Goal: Task Accomplishment & Management: Manage account settings

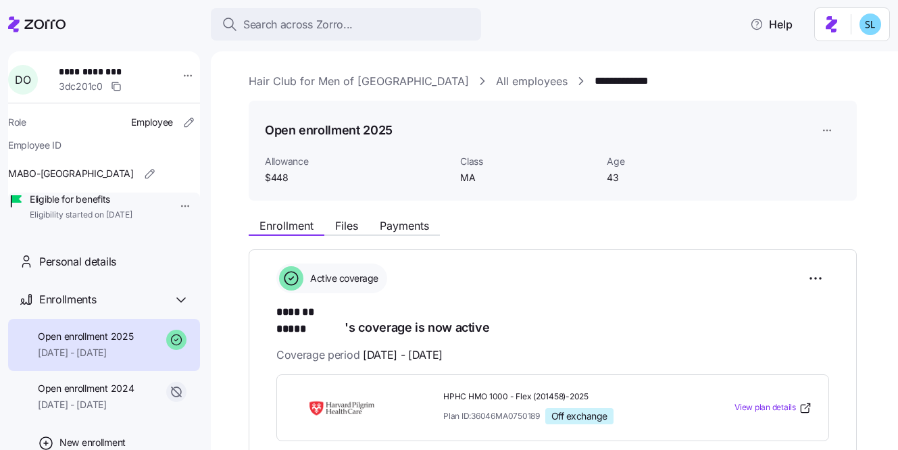
scroll to position [136, 0]
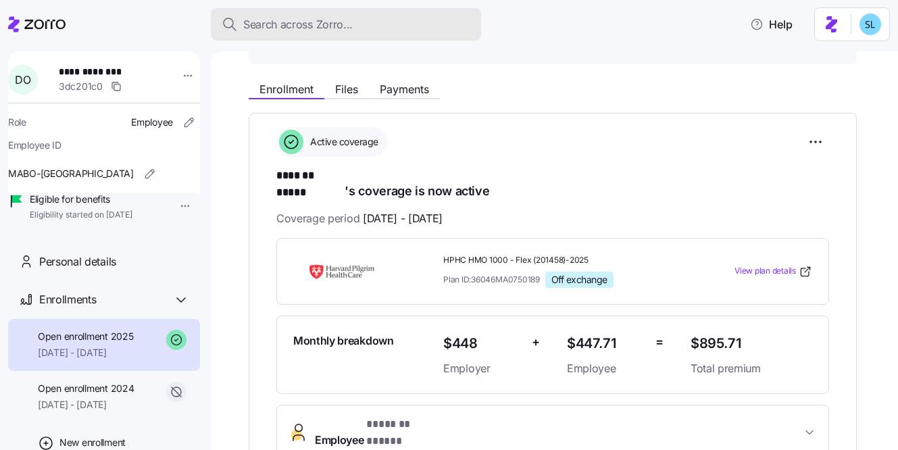
click at [254, 26] on span "Search across Zorro..." at bounding box center [297, 24] width 109 height 17
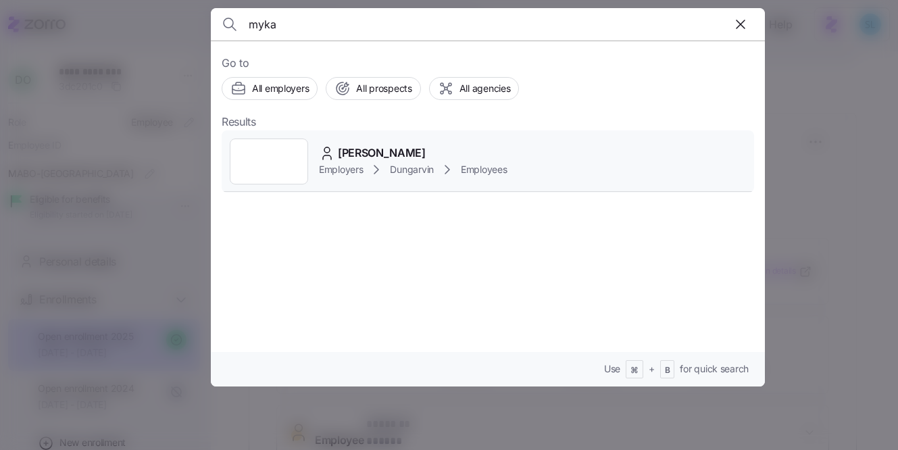
type input "myka"
click at [376, 153] on span "Myka Messinger" at bounding box center [382, 153] width 88 height 17
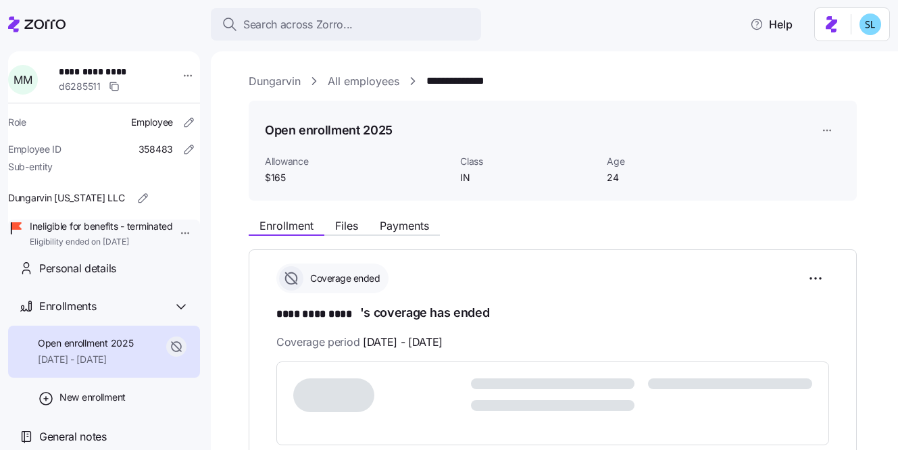
scroll to position [52, 0]
click at [89, 430] on span "General notes" at bounding box center [73, 436] width 68 height 17
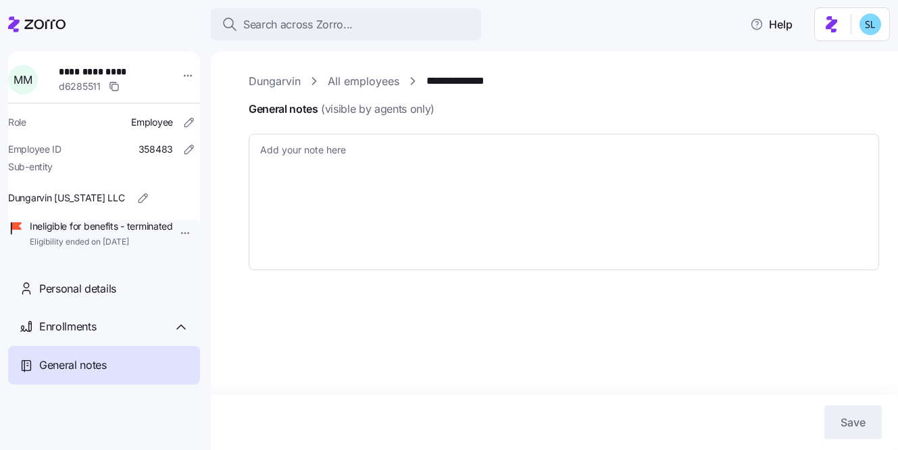
type textarea "x"
type textarea "9/24/25 - Per Lauren, EE wanted to terminate coverage and called in directly to…"
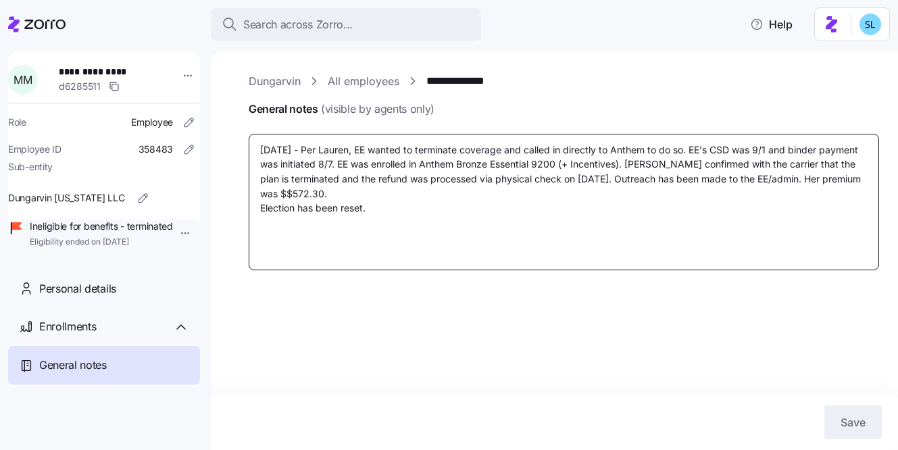
click at [297, 163] on textarea "9/24/25 - Per Lauren, EE wanted to terminate coverage and called in directly to…" at bounding box center [564, 202] width 630 height 136
type textarea "x"
type textarea "9/24/25 - Per Lauren, EE wanted to terminate coverage and called in directly to…"
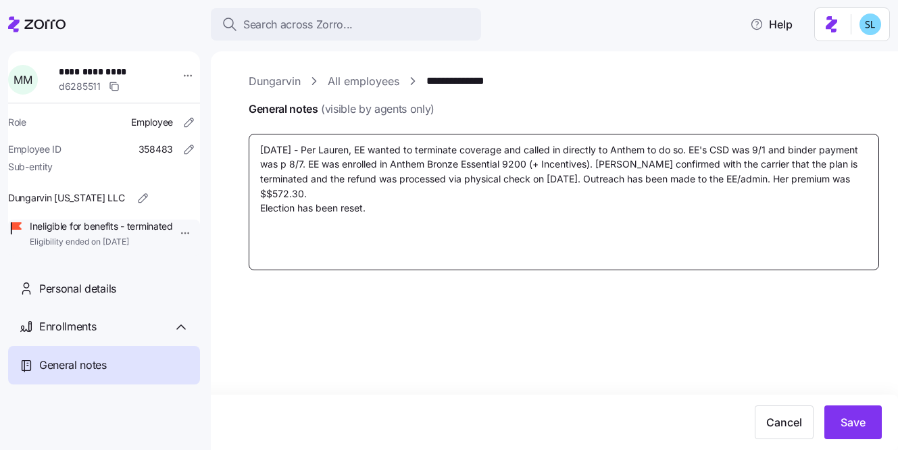
type textarea "x"
type textarea "9/24/25 - Per Lauren, EE wanted to terminate coverage and called in directly to…"
type textarea "x"
type textarea "9/24/25 - Per Lauren, EE wanted to terminate coverage and called in directly to…"
type textarea "x"
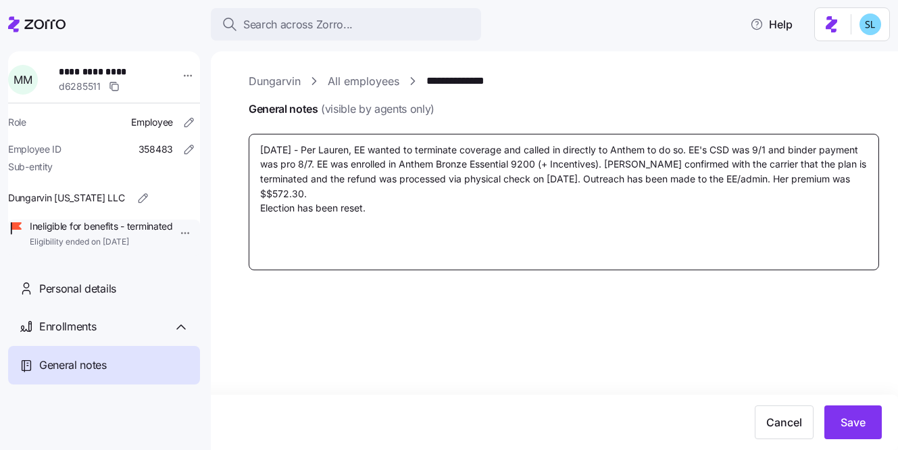
type textarea "9/24/25 - Per Lauren, EE wanted to terminate coverage and called in directly to…"
type textarea "x"
type textarea "9/24/25 - Per Lauren, EE wanted to terminate coverage and called in directly to…"
type textarea "x"
type textarea "9/24/25 - Per Lauren, EE wanted to terminate coverage and called in directly to…"
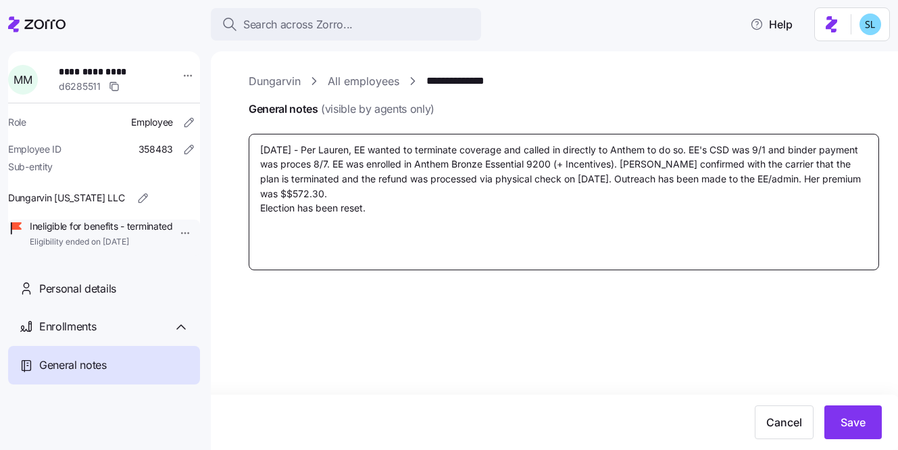
type textarea "x"
type textarea "9/24/25 - Per Lauren, EE wanted to terminate coverage and called in directly to…"
type textarea "x"
type textarea "9/24/25 - Per Lauren, EE wanted to terminate coverage and called in directly to…"
type textarea "x"
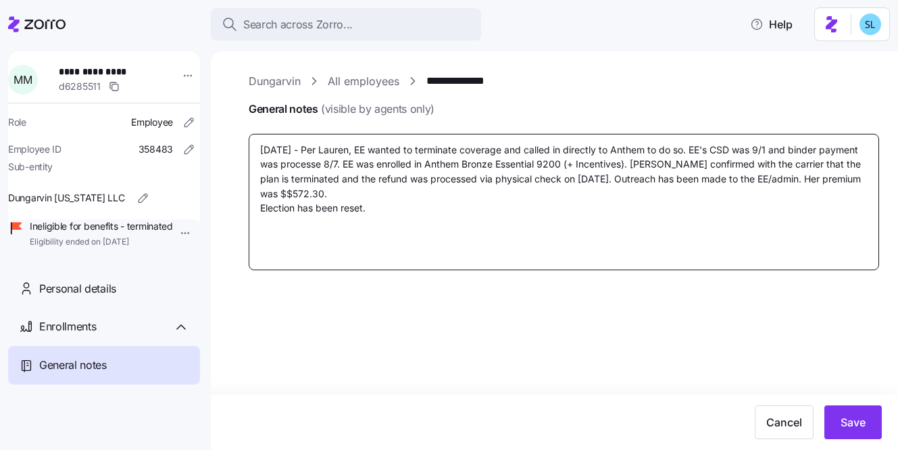
type textarea "9/24/25 - Per Lauren, EE wanted to terminate coverage and called in directly to…"
type textarea "x"
type textarea "9/24/25 - Per Lauren, EE wanted to terminate coverage and called in directly to…"
type textarea "x"
type textarea "9/24/25 - Per Lauren, EE wanted to terminate coverage and called in directly to…"
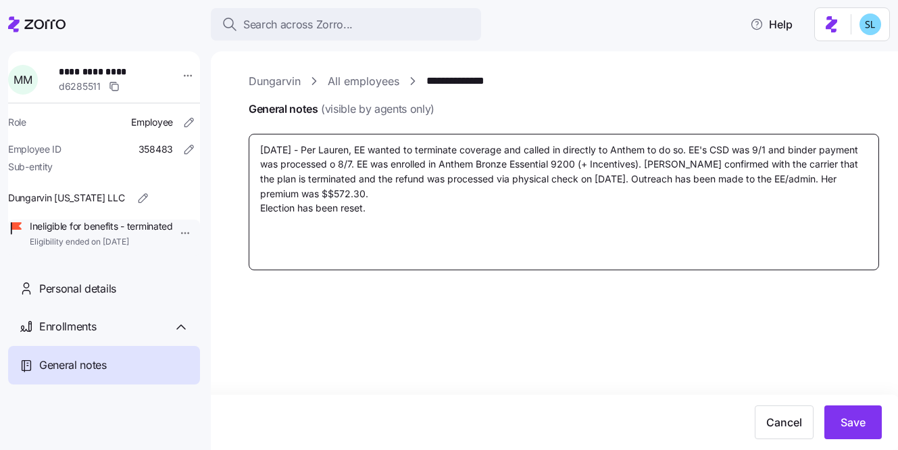
type textarea "x"
type textarea "9/24/25 - Per Lauren, EE wanted to terminate coverage and called in directly to…"
drag, startPoint x: 536, startPoint y: 178, endPoint x: 574, endPoint y: 179, distance: 37.8
click at [536, 179] on textarea "9/24/25 - Per Lauren, EE wanted to terminate coverage and called in directly to…" at bounding box center [564, 202] width 630 height 136
type textarea "x"
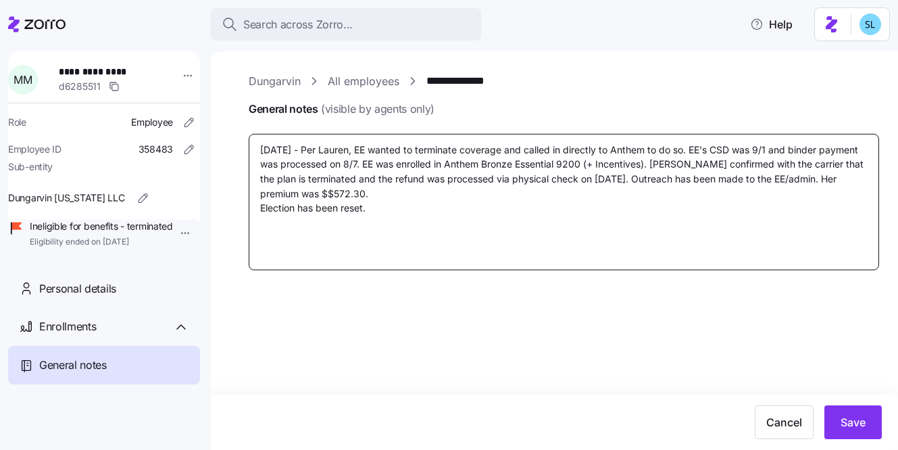
type textarea "9/24/25 - Per Lauren, EE wanted to terminate coverage and called in directly to…"
type textarea "x"
type textarea "9/24/25 - Per Lauren, EE wanted to terminate coverage and called in directly to…"
type textarea "x"
type textarea "9/24/25 - Per Lauren, EE wanted to terminate coverage and called in directly to…"
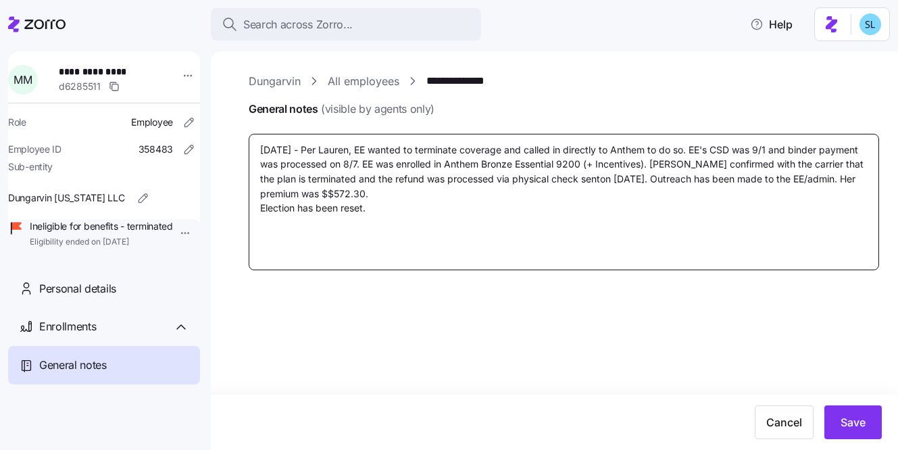
type textarea "x"
type textarea "9/24/25 - Per Lauren, EE wanted to terminate coverage and called in directly to…"
type textarea "x"
type textarea "9/24/25 - Per Lauren, EE wanted to terminate coverage and called in directly to…"
type textarea "x"
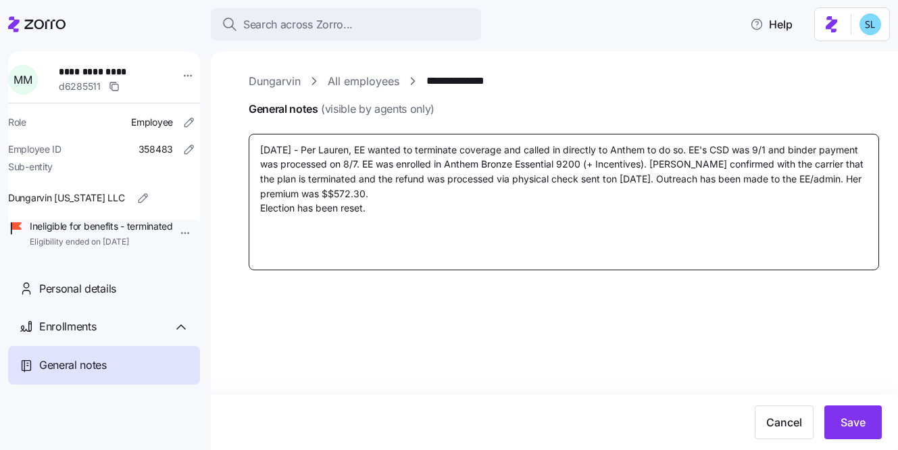
type textarea "9/24/25 - Per Lauren, EE wanted to terminate coverage and called in directly to…"
type textarea "x"
type textarea "9/24/25 - Per Lauren, EE wanted to terminate coverage and called in directly to…"
type textarea "x"
type textarea "9/24/25 - Per Lauren, EE wanted to terminate coverage and called in directly to…"
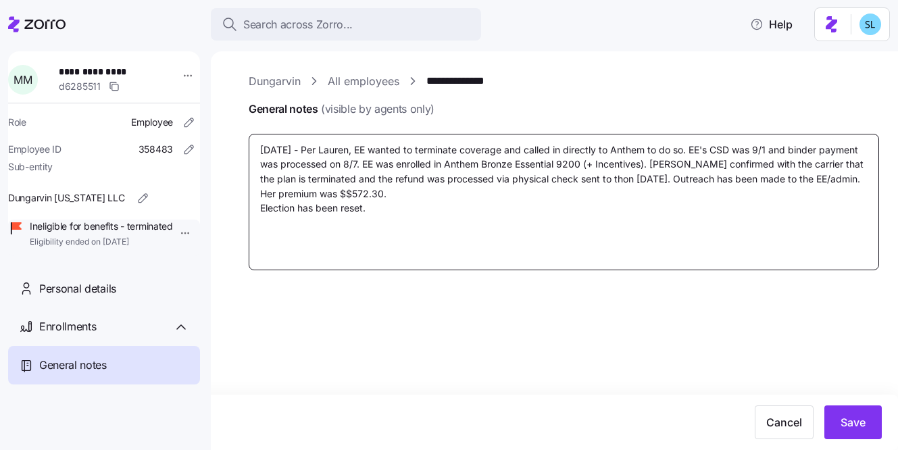
type textarea "x"
type textarea "9/24/25 - Per Lauren, EE wanted to terminate coverage and called in directly to…"
type textarea "x"
type textarea "9/24/25 - Per Lauren, EE wanted to terminate coverage and called in directly to…"
type textarea "x"
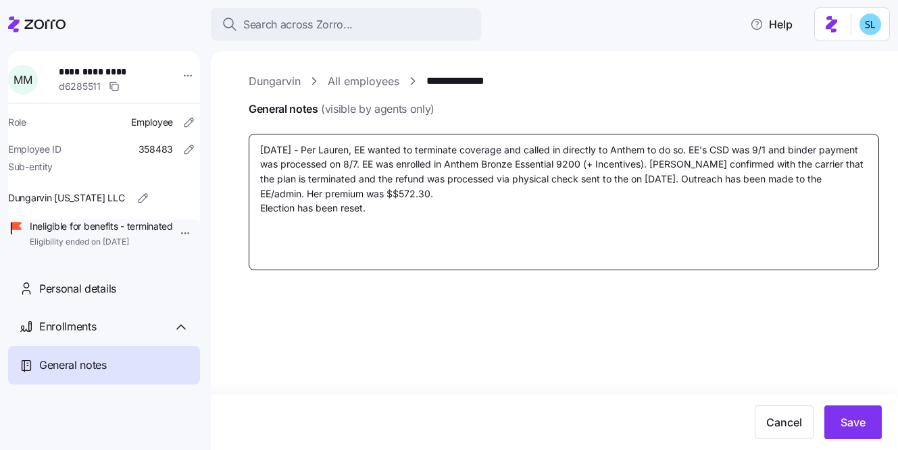
type textarea "9/24/25 - Per Lauren, EE wanted to terminate coverage and called in directly to…"
type textarea "x"
type textarea "9/24/25 - Per Lauren, EE wanted to terminate coverage and called in directly to…"
type textarea "x"
type textarea "9/24/25 - Per Lauren, EE wanted to terminate coverage and called in directly to…"
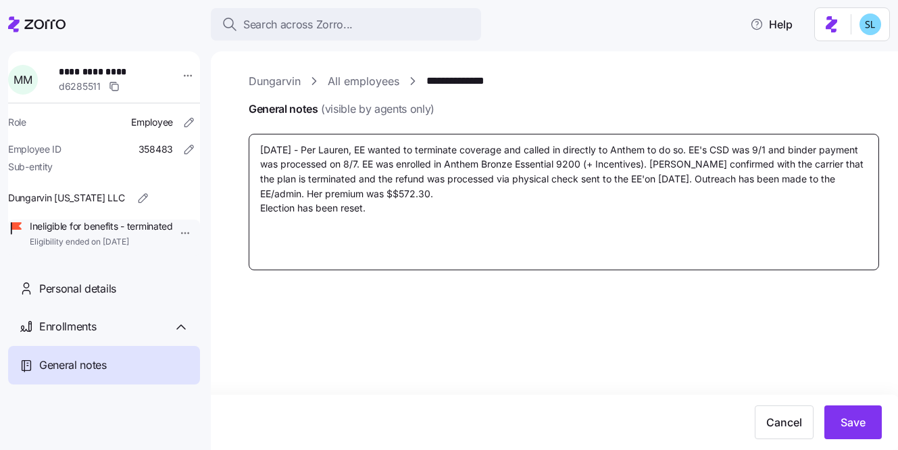
type textarea "x"
type textarea "9/24/25 - Per Lauren, EE wanted to terminate coverage and called in directly to…"
type textarea "x"
type textarea "9/24/25 - Per Lauren, EE wanted to terminate coverage and called in directly to…"
type textarea "x"
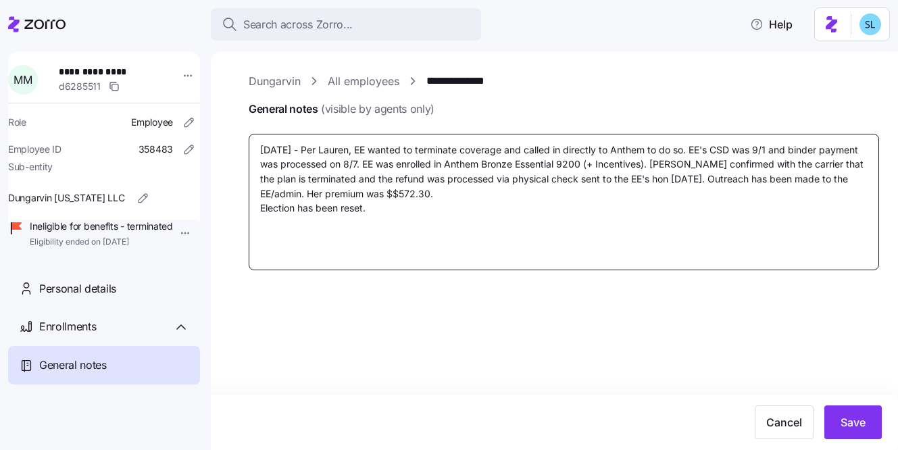
type textarea "9/24/25 - Per Lauren, EE wanted to terminate coverage and called in directly to…"
type textarea "x"
type textarea "9/24/25 - Per Lauren, EE wanted to terminate coverage and called in directly to…"
type textarea "x"
type textarea "9/24/25 - Per Lauren, EE wanted to terminate coverage and called in directly to…"
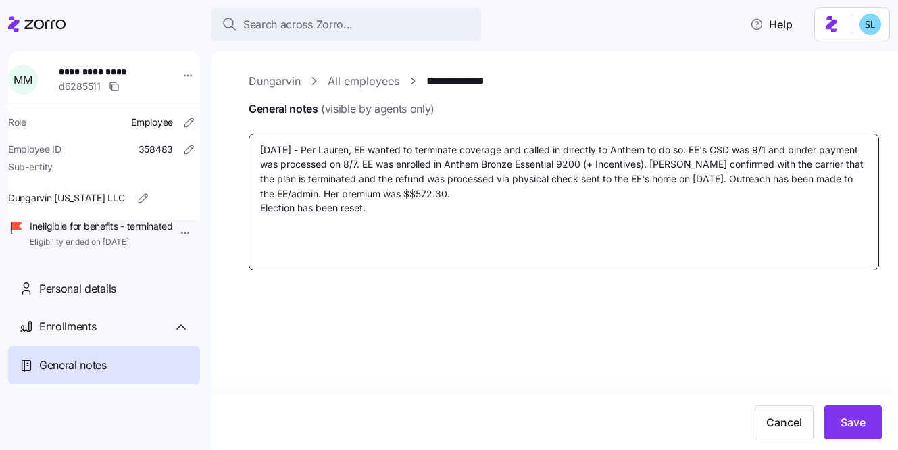
type textarea "x"
type textarea "9/24/25 - Per Lauren, EE wanted to terminate coverage and called in directly to…"
type textarea "x"
type textarea "9/24/25 - Per Lauren, EE wanted to terminate coverage and called in directly to…"
type textarea "x"
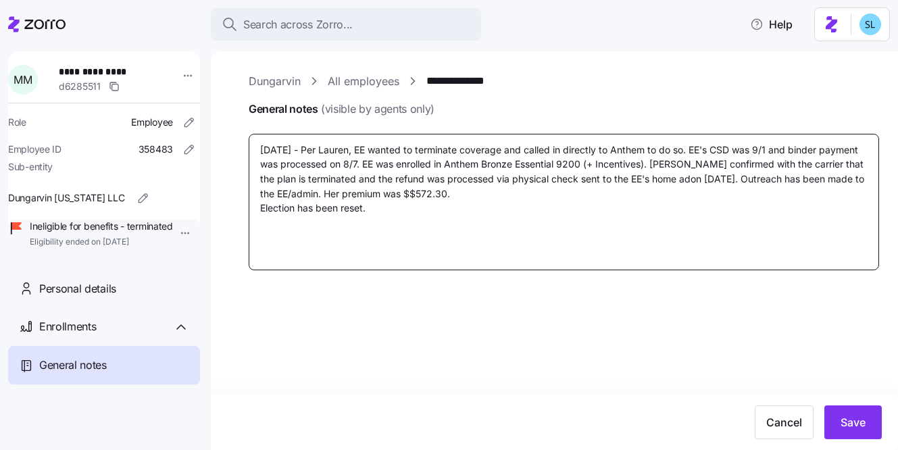
type textarea "9/24/25 - Per Lauren, EE wanted to terminate coverage and called in directly to…"
type textarea "x"
type textarea "9/24/25 - Per Lauren, EE wanted to terminate coverage and called in directly to…"
type textarea "x"
type textarea "9/24/25 - Per Lauren, EE wanted to terminate coverage and called in directly to…"
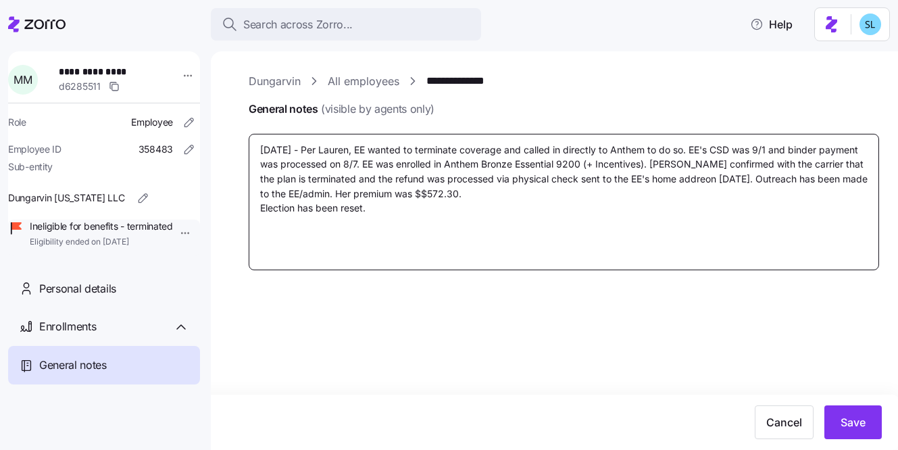
type textarea "x"
type textarea "9/24/25 - Per Lauren, EE wanted to terminate coverage and called in directly to…"
type textarea "x"
type textarea "9/24/25 - Per Lauren, EE wanted to terminate coverage and called in directly to…"
type textarea "x"
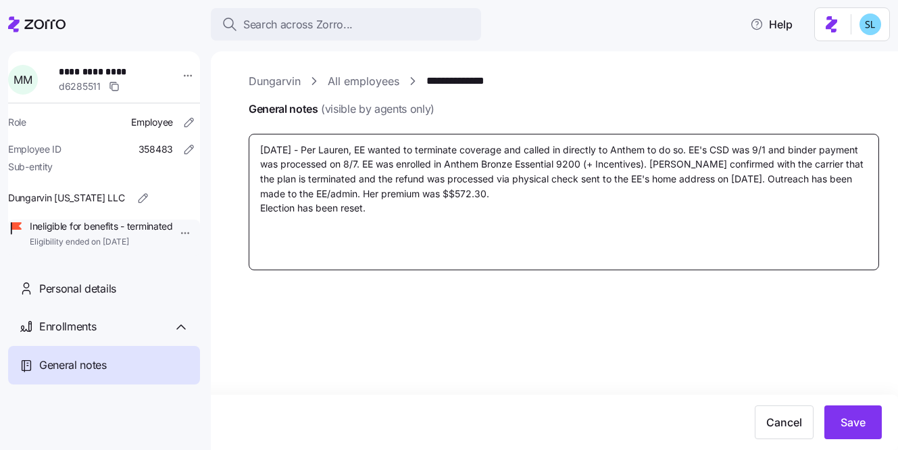
click at [586, 193] on textarea "9/24/25 - Per Lauren, EE wanted to terminate coverage and called in directly to…" at bounding box center [564, 202] width 630 height 136
type textarea "9/24/25 - Per Lauren, EE wanted to terminate coverage and called in directly to…"
click at [723, 177] on textarea "9/24/25 - Per Lauren, EE wanted to terminate coverage and called in directly to…" at bounding box center [564, 202] width 630 height 136
type textarea "x"
type textarea "9/24/25 - Per Lauren, EE wanted to terminate coverage and called in directly to…"
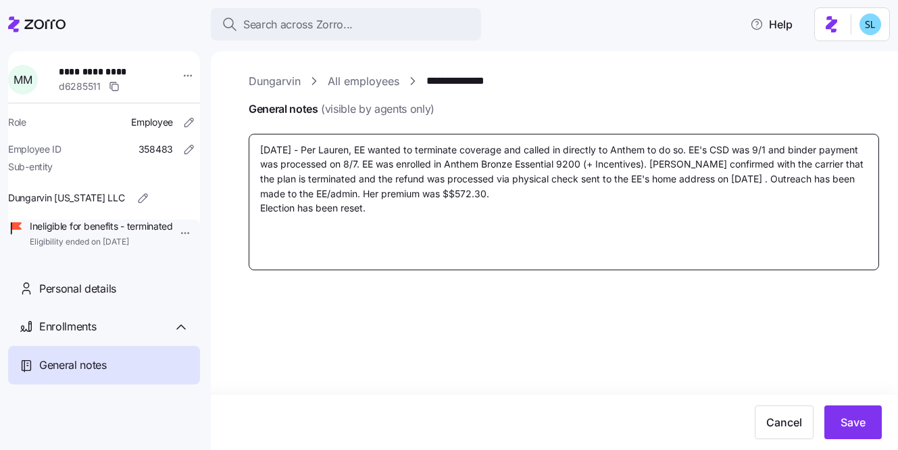
type textarea "x"
type textarea "9/24/25 - Per Lauren, EE wanted to terminate coverage and called in directly to…"
type textarea "x"
type textarea "9/24/25 - Per Lauren, EE wanted to terminate coverage and called in directly to…"
type textarea "x"
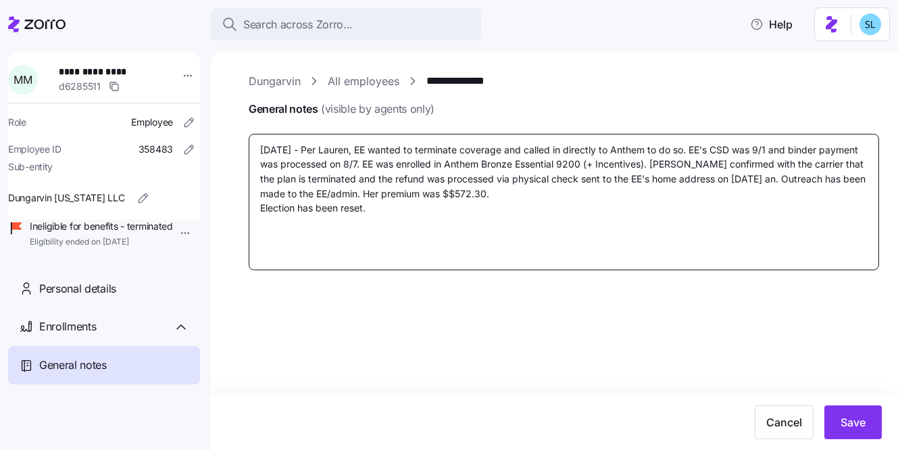
type textarea "9/24/25 - Per Lauren, EE wanted to terminate coverage and called in directly to…"
type textarea "x"
type textarea "9/24/25 - Per Lauren, EE wanted to terminate coverage and called in directly to…"
type textarea "x"
type textarea "9/24/25 - Per Lauren, EE wanted to terminate coverage and called in directly to…"
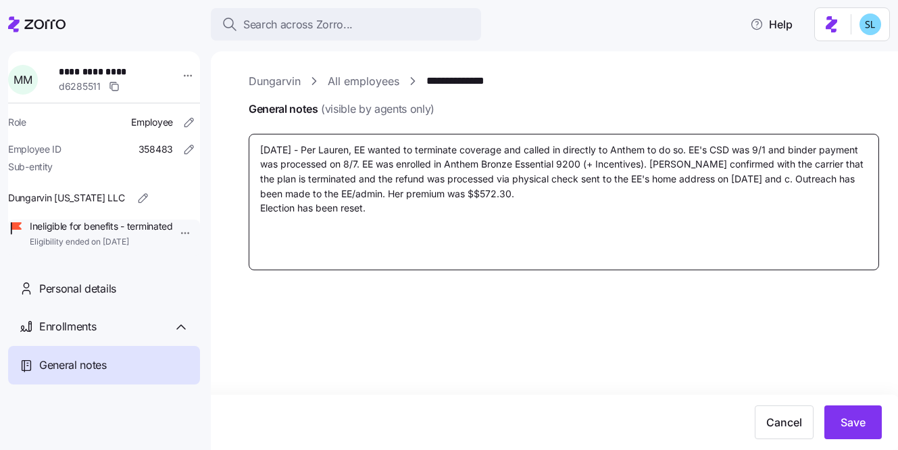
type textarea "x"
type textarea "9/24/25 - Per Lauren, EE wanted to terminate coverage and called in directly to…"
type textarea "x"
type textarea "9/24/25 - Per Lauren, EE wanted to terminate coverage and called in directly to…"
type textarea "x"
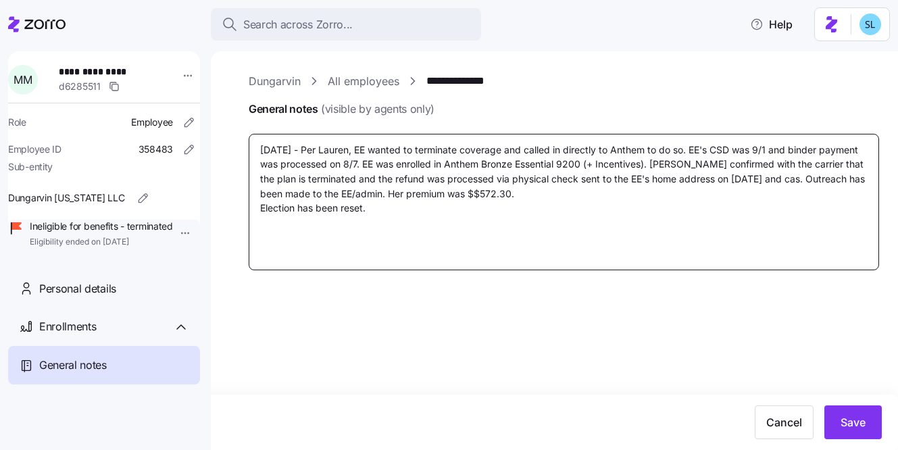
type textarea "9/24/25 - Per Lauren, EE wanted to terminate coverage and called in directly to…"
type textarea "x"
type textarea "9/24/25 - Per Lauren, EE wanted to terminate coverage and called in directly to…"
type textarea "x"
type textarea "9/24/25 - Per Lauren, EE wanted to terminate coverage and called in directly to…"
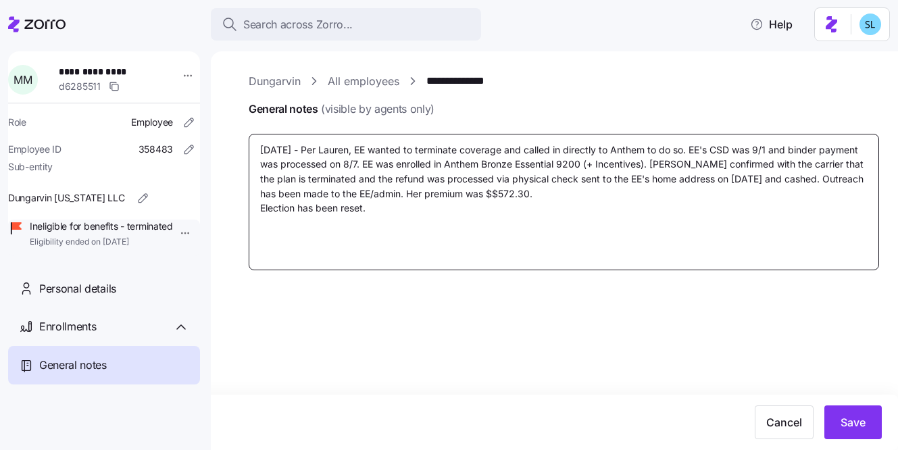
type textarea "x"
type textarea "9/24/25 - Per Lauren, EE wanted to terminate coverage and called in directly to…"
type textarea "x"
type textarea "9/24/25 - Per Lauren, EE wanted to terminate coverage and called in directly to…"
type textarea "x"
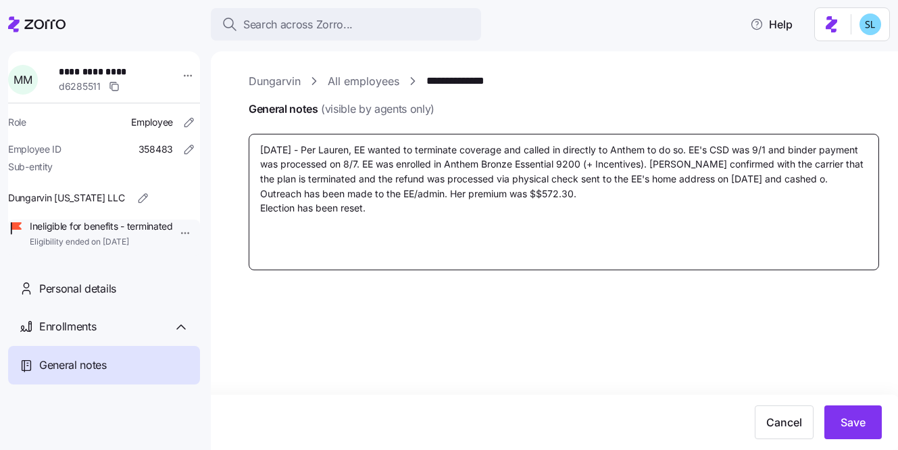
type textarea "9/24/25 - Per Lauren, EE wanted to terminate coverage and called in directly to…"
type textarea "x"
type textarea "9/24/25 - Per Lauren, EE wanted to terminate coverage and called in directly to…"
type textarea "x"
type textarea "9/24/25 - Per Lauren, EE wanted to terminate coverage and called in directly to…"
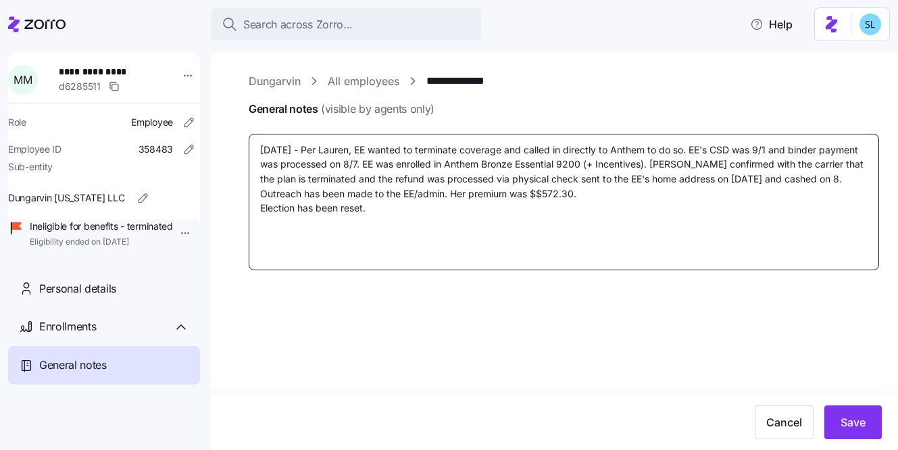
type textarea "x"
type textarea "9/24/25 - Per Lauren, EE wanted to terminate coverage and called in directly to…"
type textarea "x"
type textarea "9/24/25 - Per Lauren, EE wanted to terminate coverage and called in directly to…"
type textarea "x"
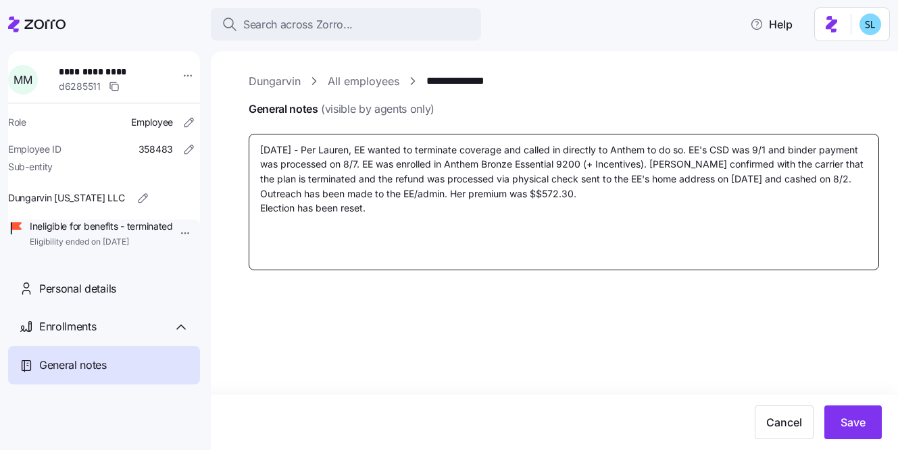
type textarea "9/24/25 - Per Lauren, EE wanted to terminate coverage and called in directly to…"
click at [401, 193] on textarea "9/24/25 - Per Lauren, EE wanted to terminate coverage and called in directly to…" at bounding box center [564, 202] width 630 height 136
type textarea "x"
type textarea "9/24/25 - Per Lauren, EE wanted to terminate coverage and called in directly to…"
type textarea "x"
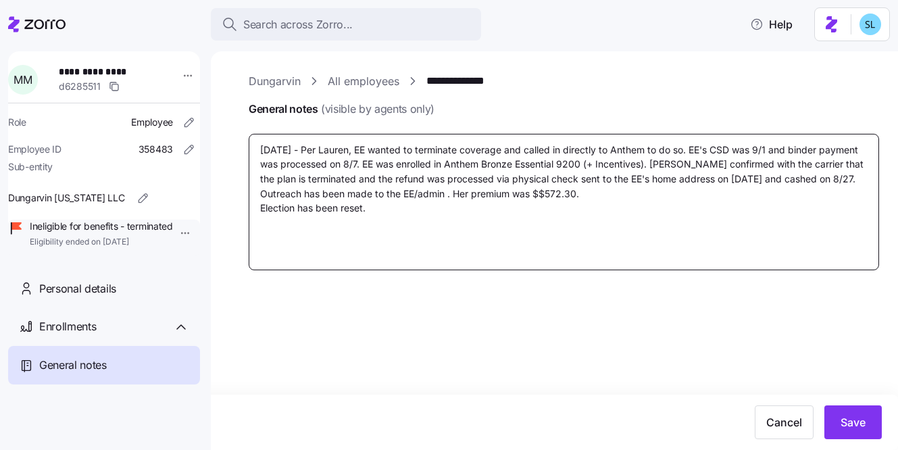
type textarea "9/24/25 - Per Lauren, EE wanted to terminate coverage and called in directly to…"
type textarea "x"
type textarea "9/24/25 - Per Lauren, EE wanted to terminate coverage and called in directly to…"
type textarea "x"
type textarea "9/24/25 - Per Lauren, EE wanted to terminate coverage and called in directly to…"
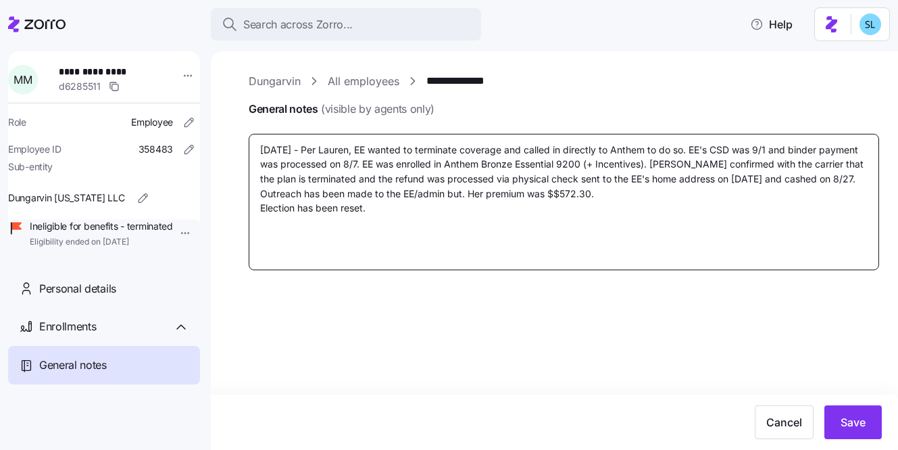
type textarea "x"
type textarea "9/24/25 - Per Lauren, EE wanted to terminate coverage and called in directly to…"
type textarea "x"
type textarea "9/24/25 - Per Lauren, EE wanted to terminate coverage and called in directly to…"
type textarea "x"
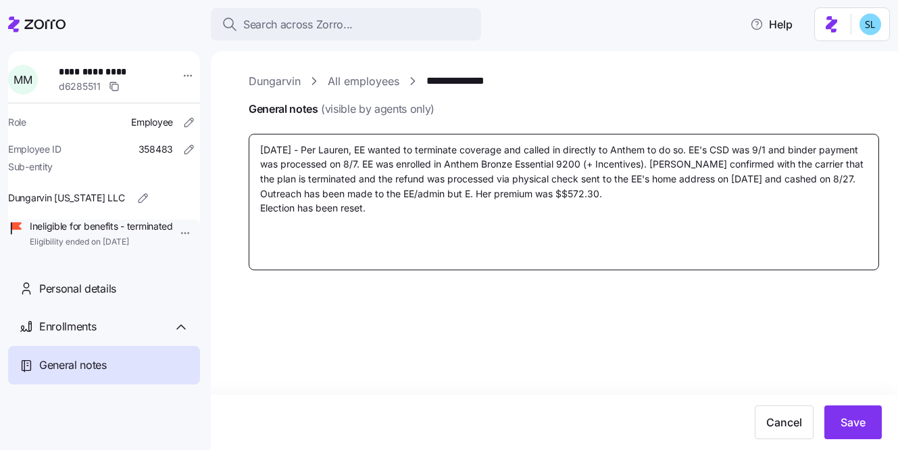
type textarea "9/24/25 - Per Lauren, EE wanted to terminate coverage and called in directly to…"
type textarea "x"
type textarea "9/24/25 - Per Lauren, EE wanted to terminate coverage and called in directly to…"
type textarea "x"
type textarea "9/24/25 - Per Lauren, EE wanted to terminate coverage and called in directly to…"
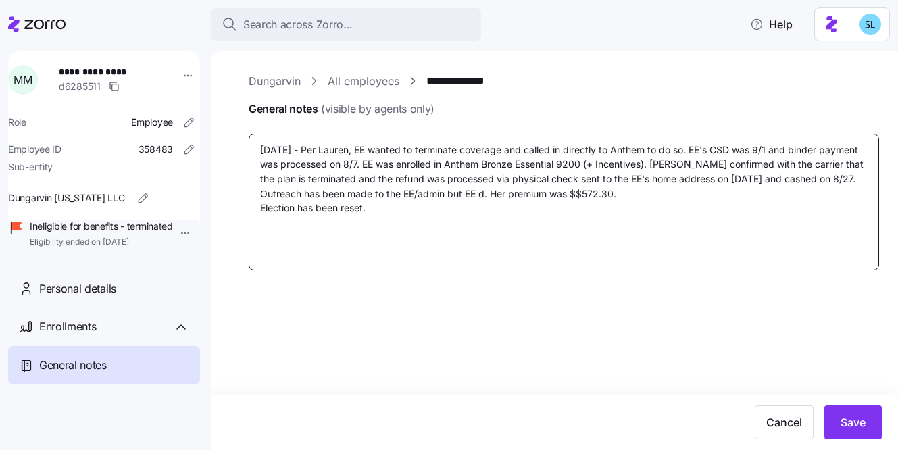
type textarea "x"
type textarea "9/24/25 - Per Lauren, EE wanted to terminate coverage and called in directly to…"
type textarea "x"
type textarea "9/24/25 - Per Lauren, EE wanted to terminate coverage and called in directly to…"
type textarea "x"
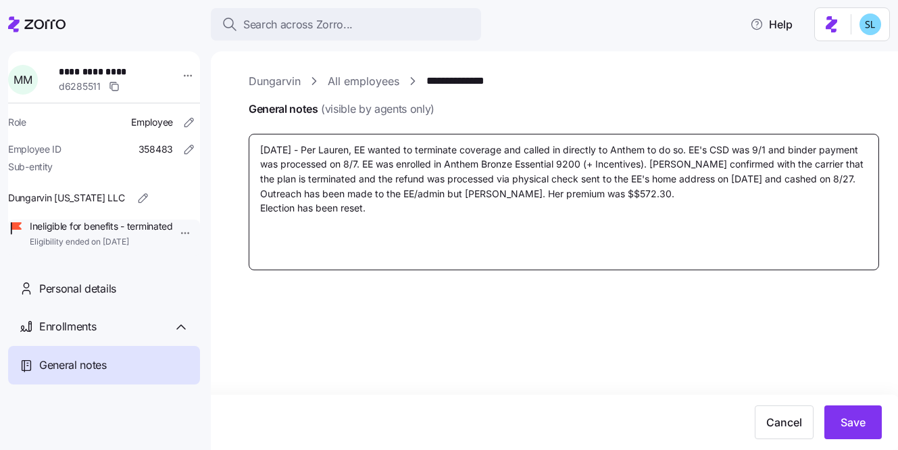
type textarea "9/24/25 - Per Lauren, EE wanted to terminate coverage and called in directly to…"
type textarea "x"
type textarea "9/24/25 - Per Lauren, EE wanted to terminate coverage and called in directly to…"
type textarea "x"
type textarea "9/24/25 - Per Lauren, EE wanted to terminate coverage and called in directly to…"
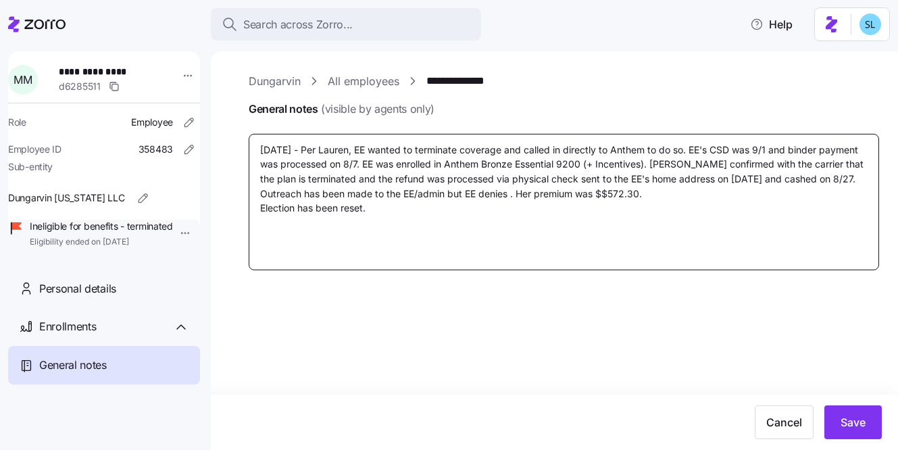
type textarea "x"
type textarea "9/24/25 - Per Lauren, EE wanted to terminate coverage and called in directly to…"
type textarea "x"
type textarea "9/24/25 - Per Lauren, EE wanted to terminate coverage and called in directly to…"
type textarea "x"
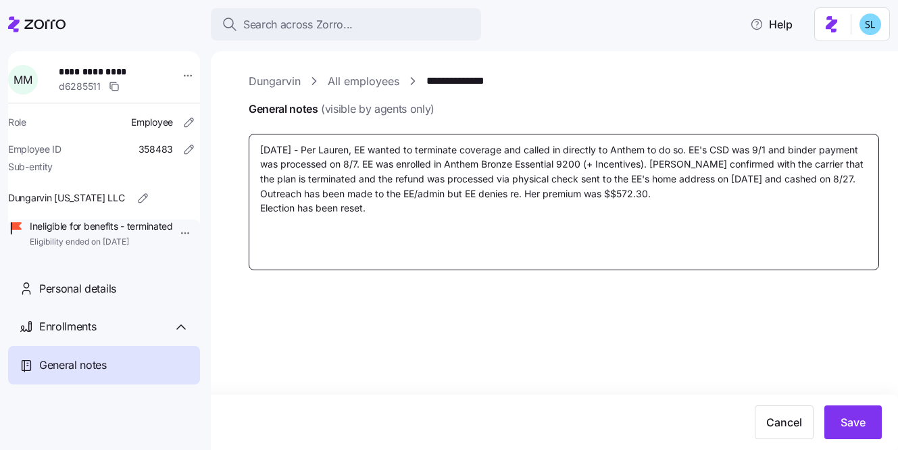
type textarea "9/24/25 - Per Lauren, EE wanted to terminate coverage and called in directly to…"
type textarea "x"
type textarea "9/24/25 - Per Lauren, EE wanted to terminate coverage and called in directly to…"
type textarea "x"
type textarea "9/24/25 - Per Lauren, EE wanted to terminate coverage and called in directly to…"
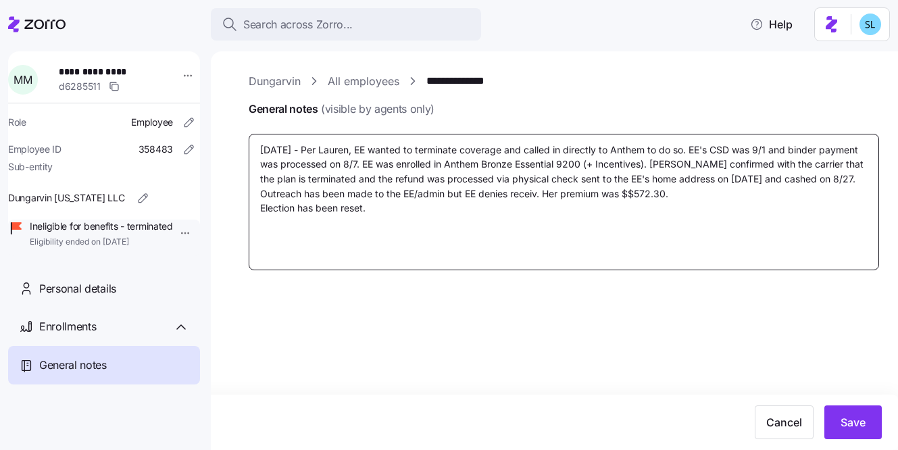
type textarea "x"
type textarea "9/24/25 - Per Lauren, EE wanted to terminate coverage and called in directly to…"
type textarea "x"
type textarea "9/24/25 - Per Lauren, EE wanted to terminate coverage and called in directly to…"
type textarea "x"
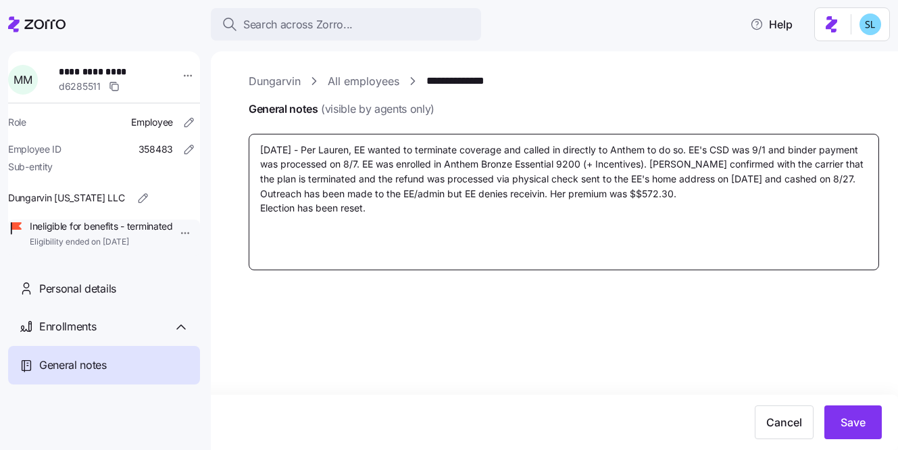
type textarea "9/24/25 - Per Lauren, EE wanted to terminate coverage and called in directly to…"
type textarea "x"
type textarea "9/24/25 - Per Lauren, EE wanted to terminate coverage and called in directly to…"
type textarea "x"
type textarea "9/24/25 - Per Lauren, EE wanted to terminate coverage and called in directly to…"
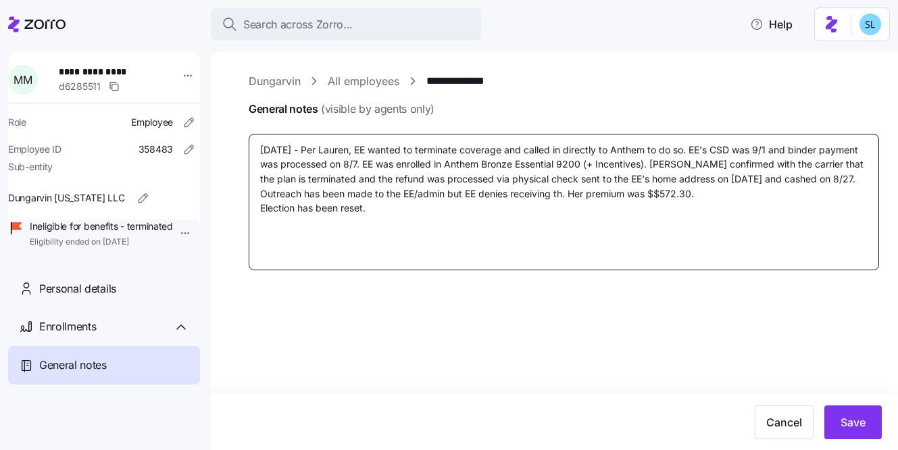
type textarea "x"
type textarea "9/24/25 - Per Lauren, EE wanted to terminate coverage and called in directly to…"
type textarea "x"
type textarea "9/24/25 - Per Lauren, EE wanted to terminate coverage and called in directly to…"
type textarea "x"
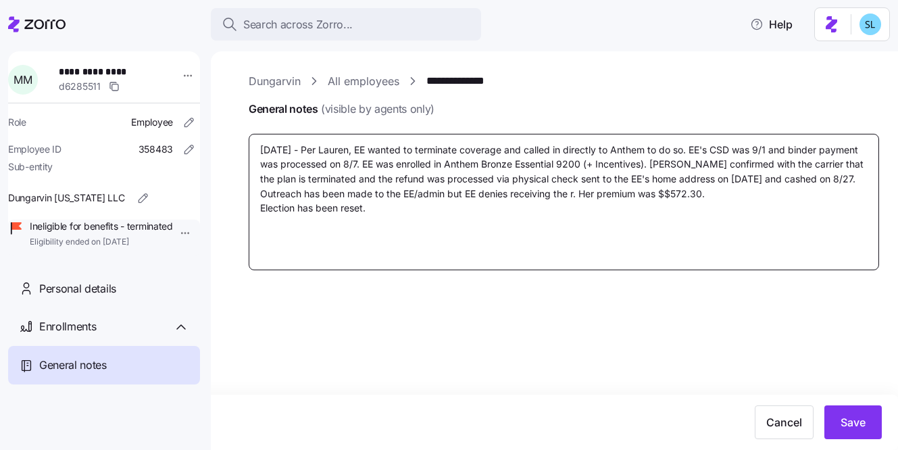
type textarea "9/24/25 - Per Lauren, EE wanted to terminate coverage and called in directly to…"
type textarea "x"
type textarea "9/24/25 - Per Lauren, EE wanted to terminate coverage and called in directly to…"
type textarea "x"
type textarea "9/24/25 - Per Lauren, EE wanted to terminate coverage and called in directly to…"
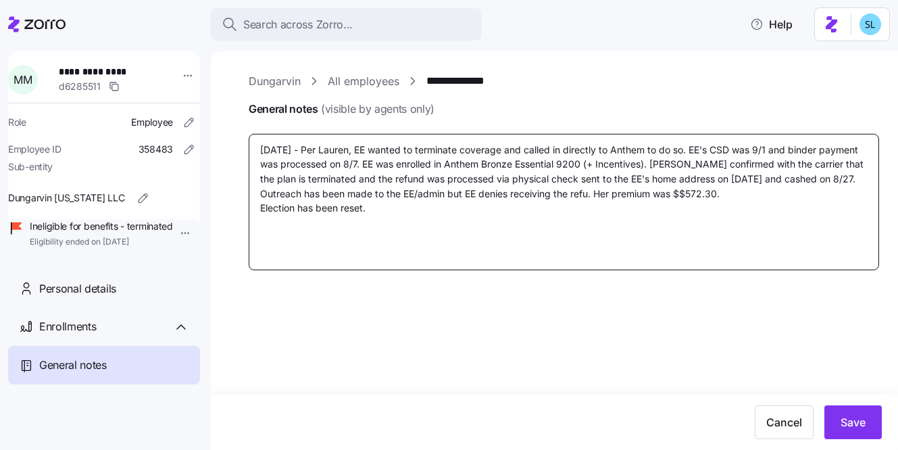
type textarea "x"
type textarea "9/24/25 - Per Lauren, EE wanted to terminate coverage and called in directly to…"
type textarea "x"
click at [730, 193] on textarea "9/24/25 - Per Lauren, EE wanted to terminate coverage and called in directly to…" at bounding box center [564, 202] width 630 height 136
click at [618, 216] on textarea "9/24/25 - Per Lauren, EE wanted to terminate coverage and called in directly to…" at bounding box center [564, 202] width 630 height 136
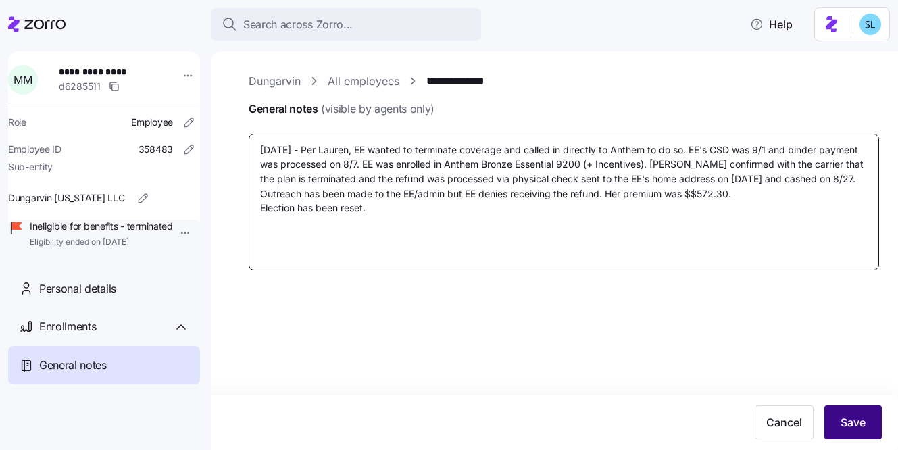
type textarea "9/24/25 - Per Lauren, EE wanted to terminate coverage and called in directly to…"
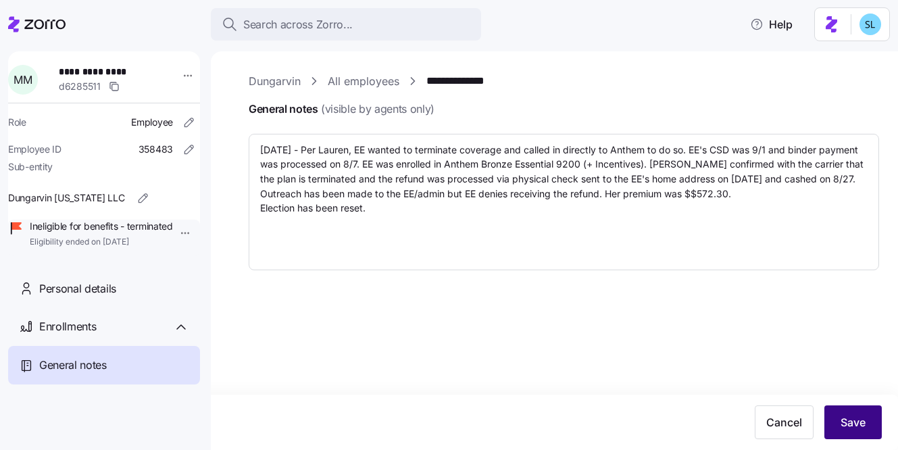
click at [856, 424] on span "Save" at bounding box center [853, 422] width 25 height 16
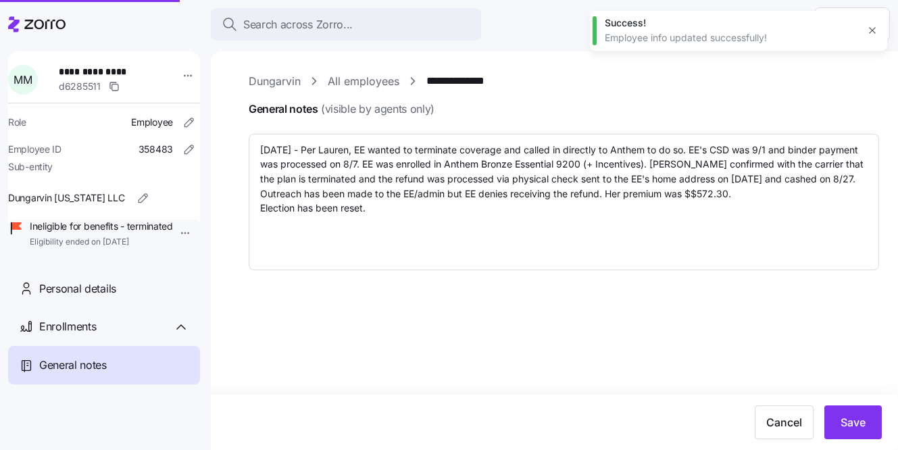
type textarea "x"
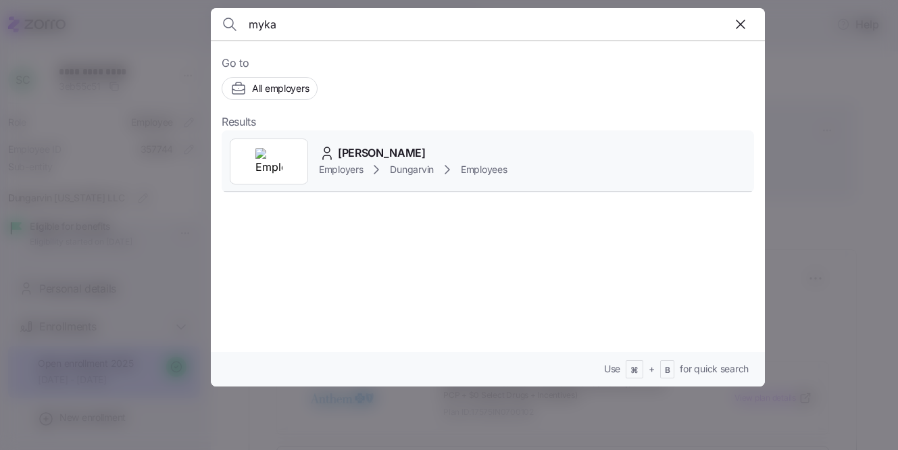
type input "myka"
click at [426, 141] on div "Myka Messinger Employers Dungarvin Employees" at bounding box center [488, 161] width 532 height 62
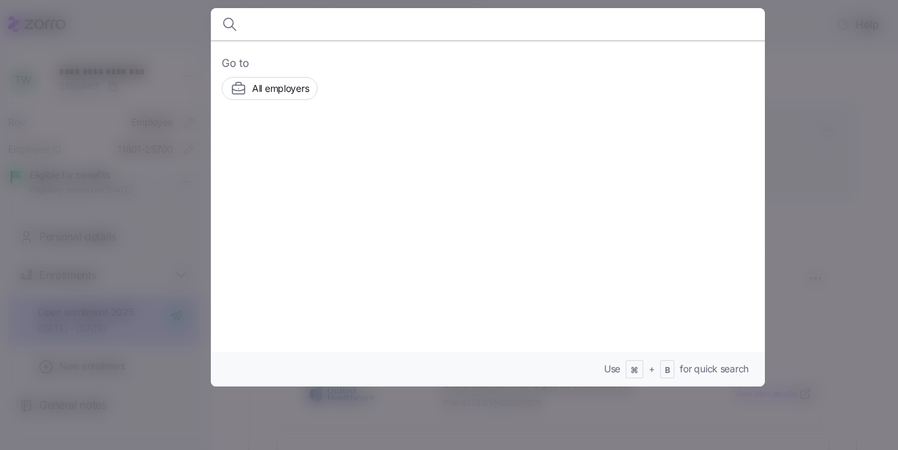
scroll to position [434, 0]
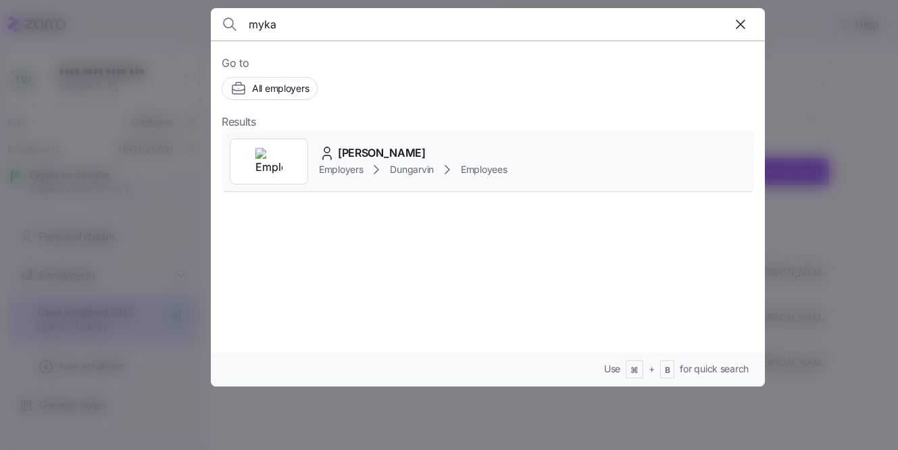
type input "myka"
click at [444, 139] on div "Myka Messinger Employers Dungarvin Employees" at bounding box center [488, 161] width 532 height 62
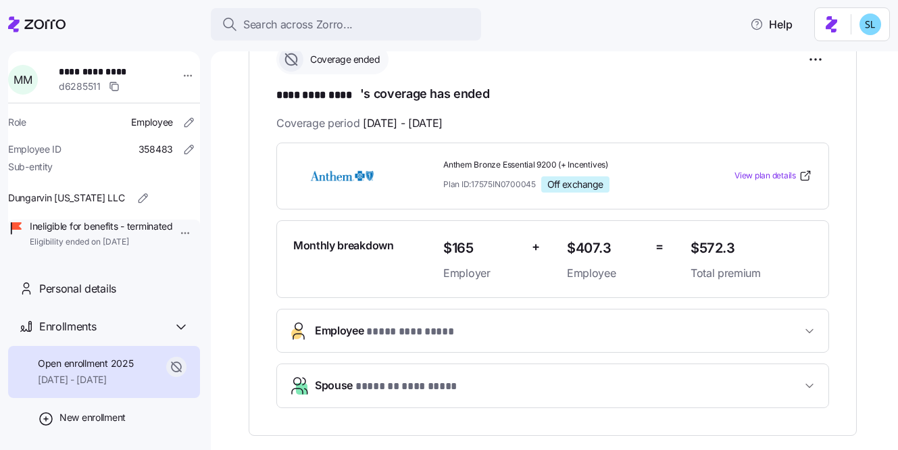
scroll to position [221, 0]
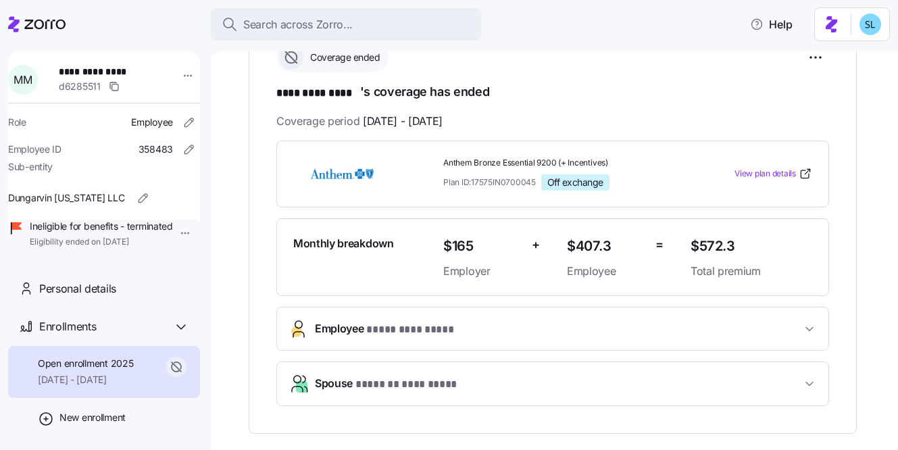
click at [468, 312] on button "Employee * **** ********* *" at bounding box center [552, 328] width 551 height 43
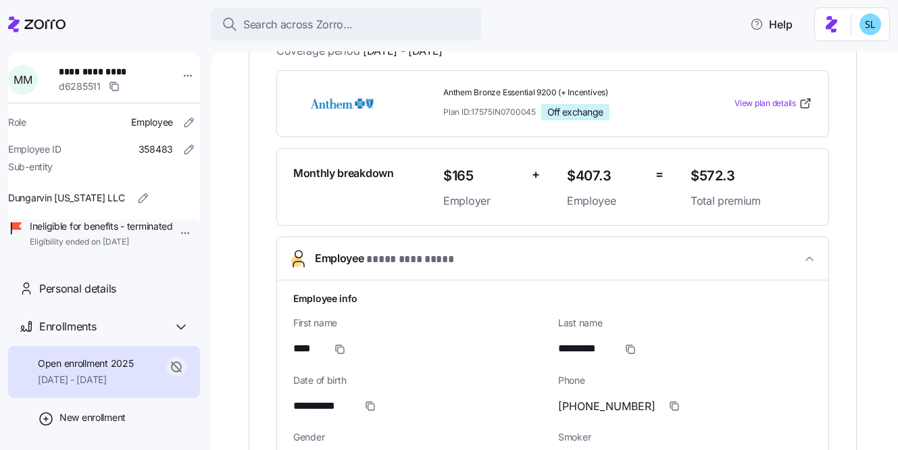
scroll to position [0, 0]
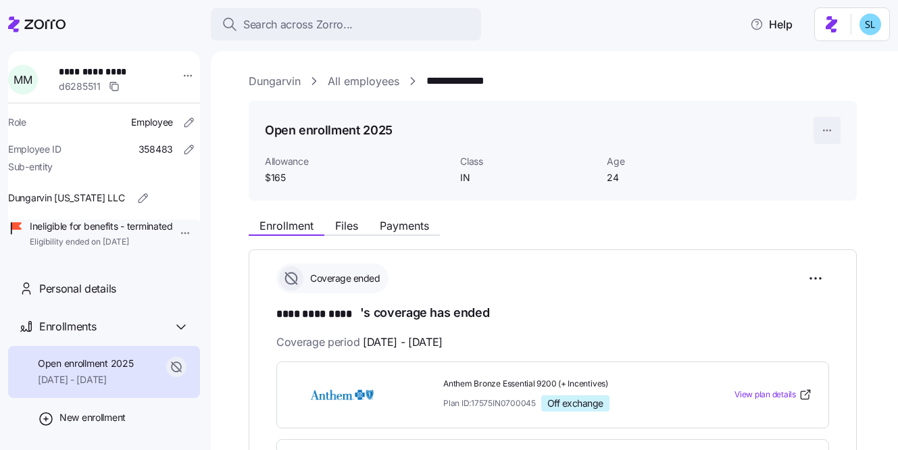
click at [824, 132] on html "**********" at bounding box center [449, 221] width 898 height 442
click at [821, 296] on html "**********" at bounding box center [449, 221] width 898 height 442
click at [816, 278] on html "**********" at bounding box center [449, 221] width 898 height 442
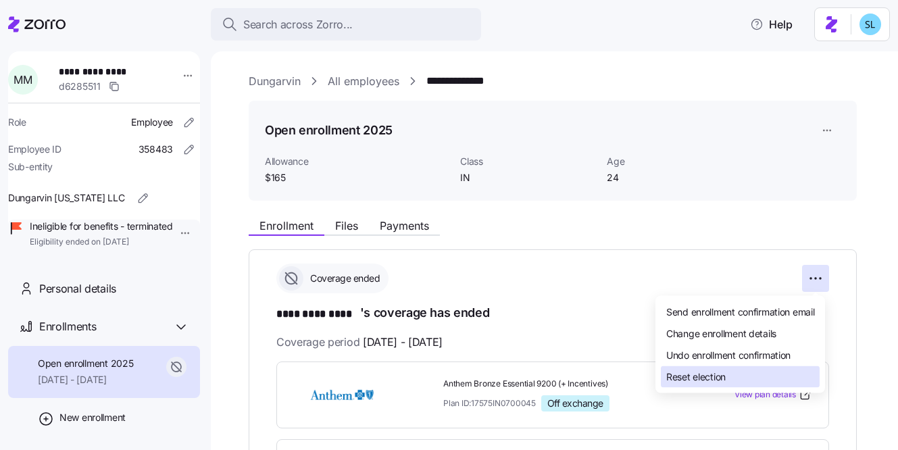
click at [771, 378] on div "Reset election" at bounding box center [740, 377] width 159 height 22
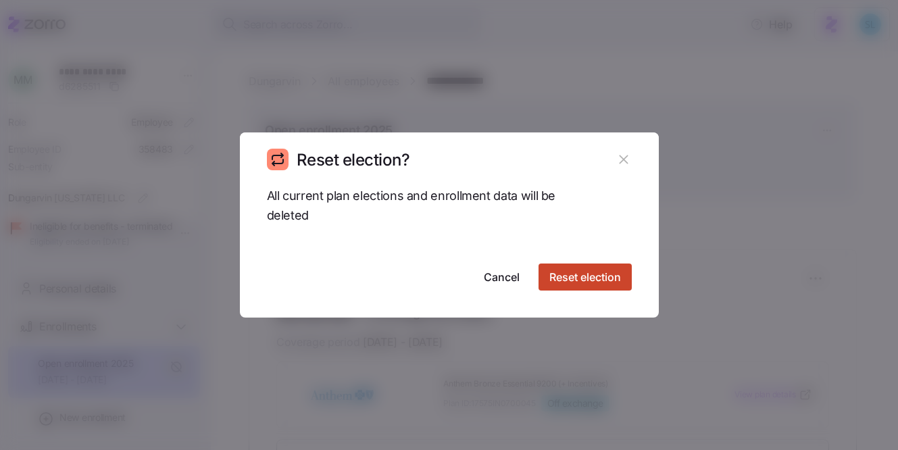
click at [616, 282] on span "Reset election" at bounding box center [585, 277] width 72 height 16
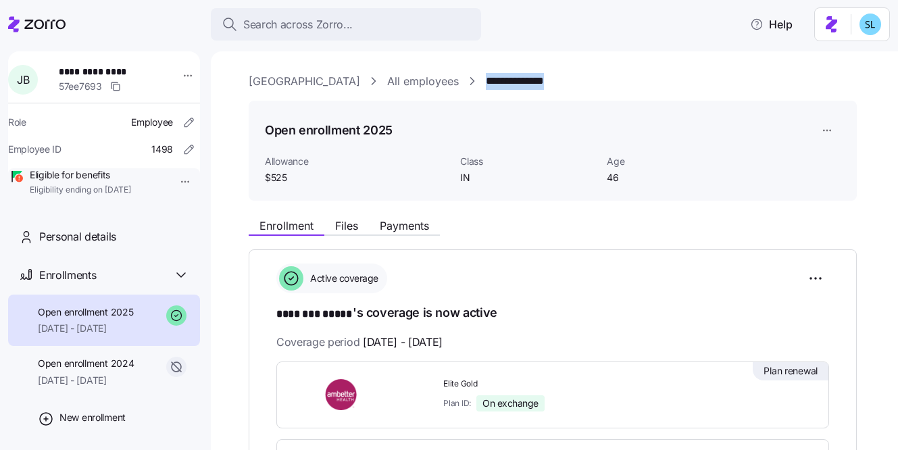
drag, startPoint x: 576, startPoint y: 82, endPoint x: 497, endPoint y: 83, distance: 79.1
click at [497, 83] on div "**********" at bounding box center [564, 81] width 630 height 17
copy link "**********"
click at [805, 280] on html "**********" at bounding box center [449, 221] width 898 height 442
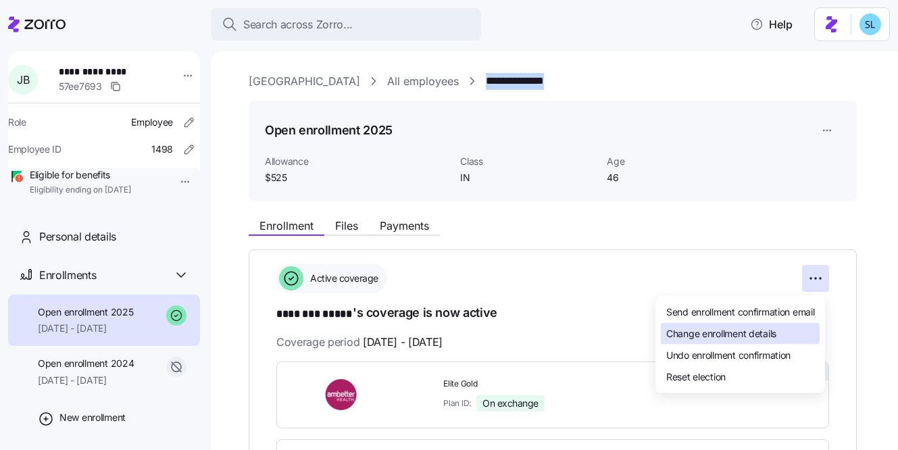
click at [785, 328] on div "Change enrollment details" at bounding box center [740, 334] width 159 height 22
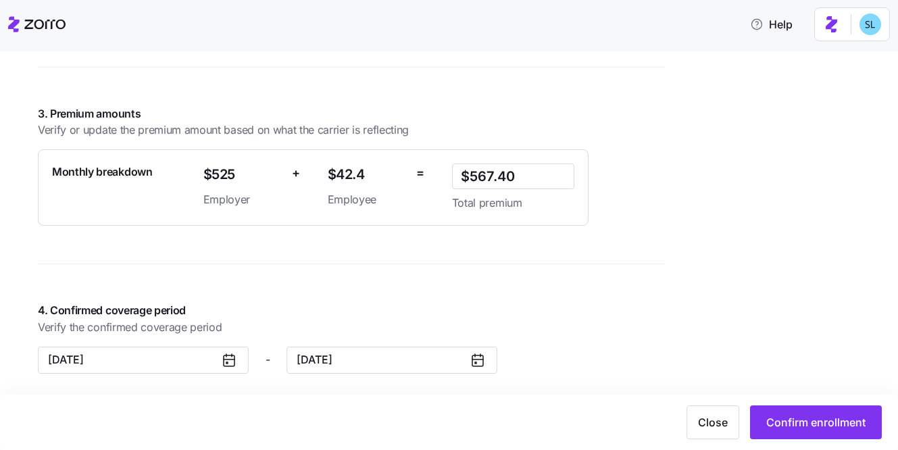
scroll to position [1149, 0]
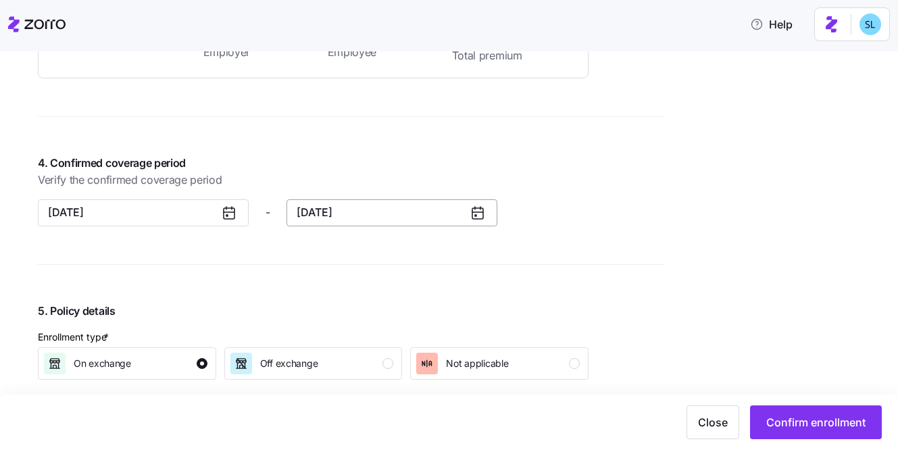
click at [353, 221] on button "[DATE]" at bounding box center [391, 212] width 211 height 27
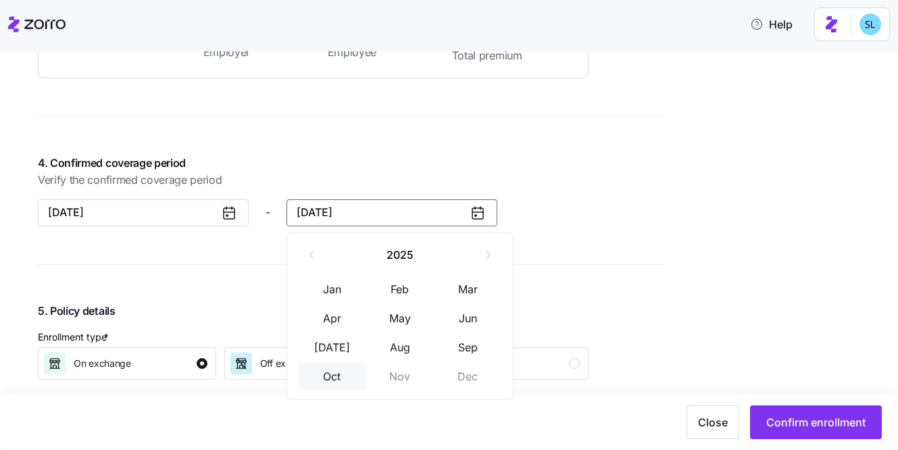
click at [338, 367] on button "Oct" at bounding box center [333, 376] width 68 height 28
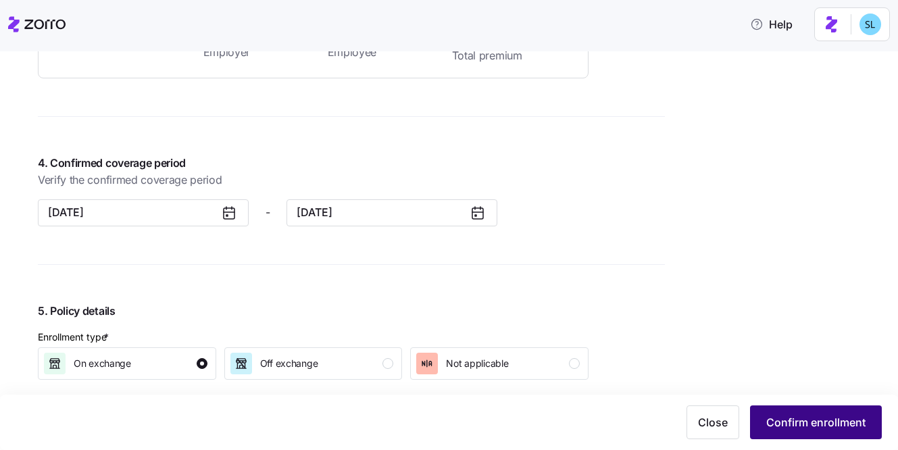
click at [786, 423] on span "Confirm enrollment" at bounding box center [815, 422] width 99 height 16
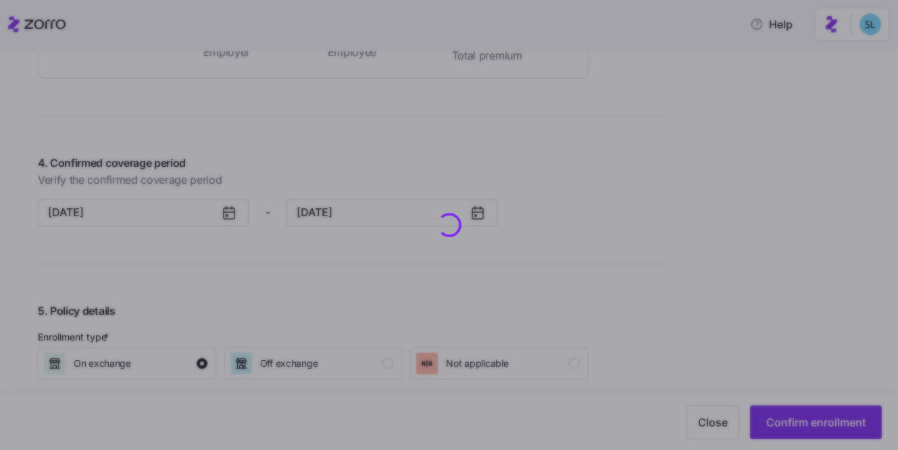
scroll to position [1176, 0]
